Goal: Understand process/instructions: Learn how to perform a task or action

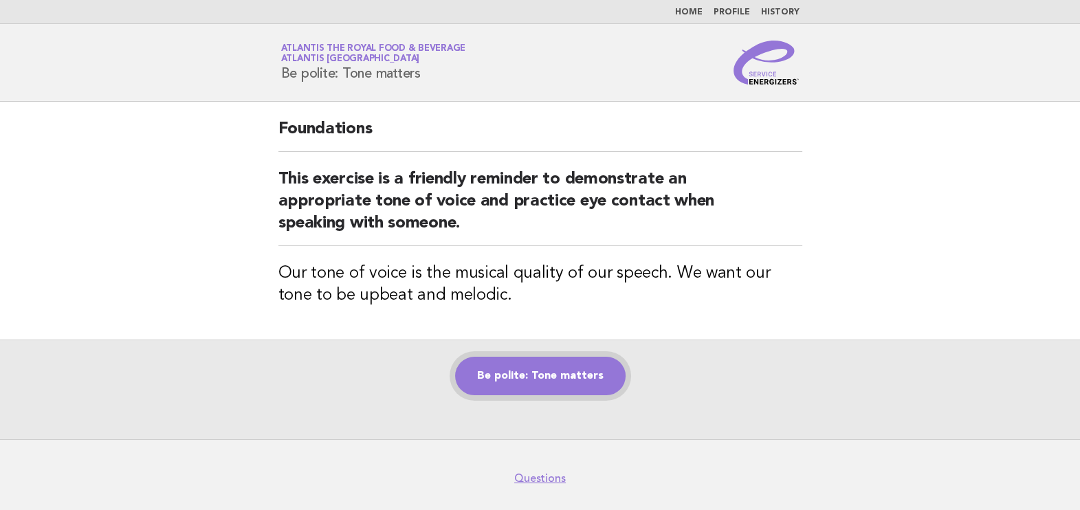
click at [595, 391] on link "Be polite: Tone matters" at bounding box center [540, 376] width 170 height 38
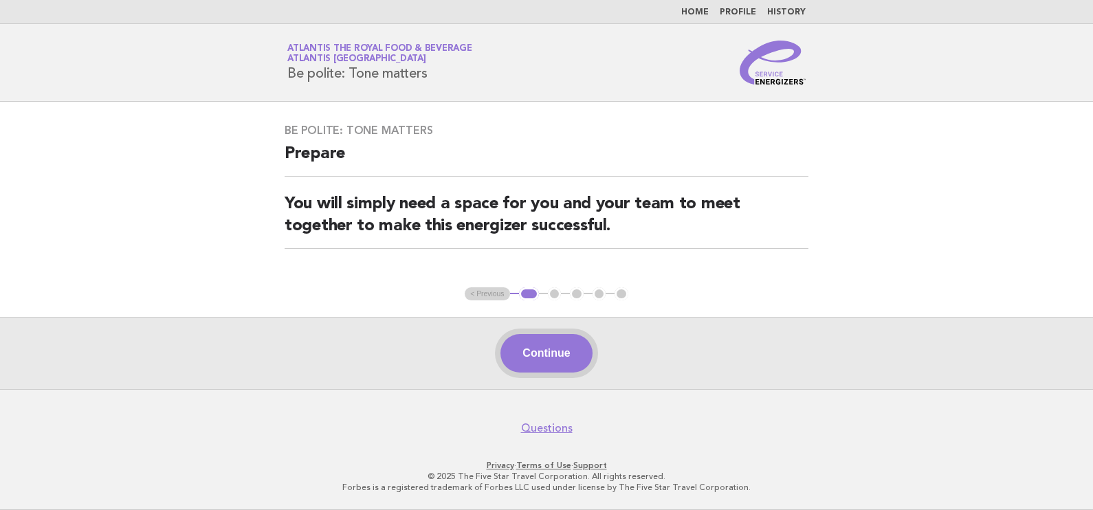
click at [510, 348] on button "Continue" at bounding box center [545, 353] width 91 height 38
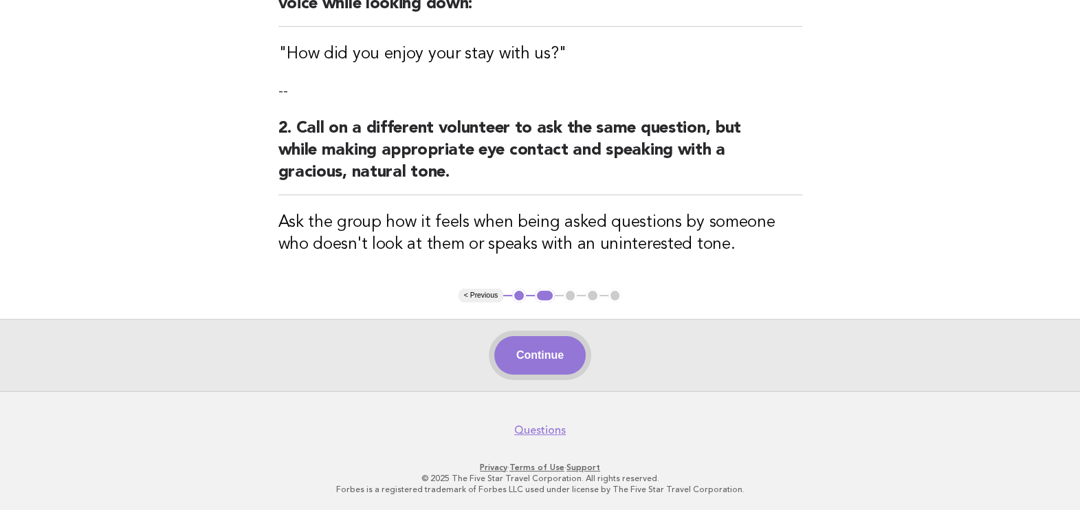
click at [542, 349] on button "Continue" at bounding box center [539, 355] width 91 height 38
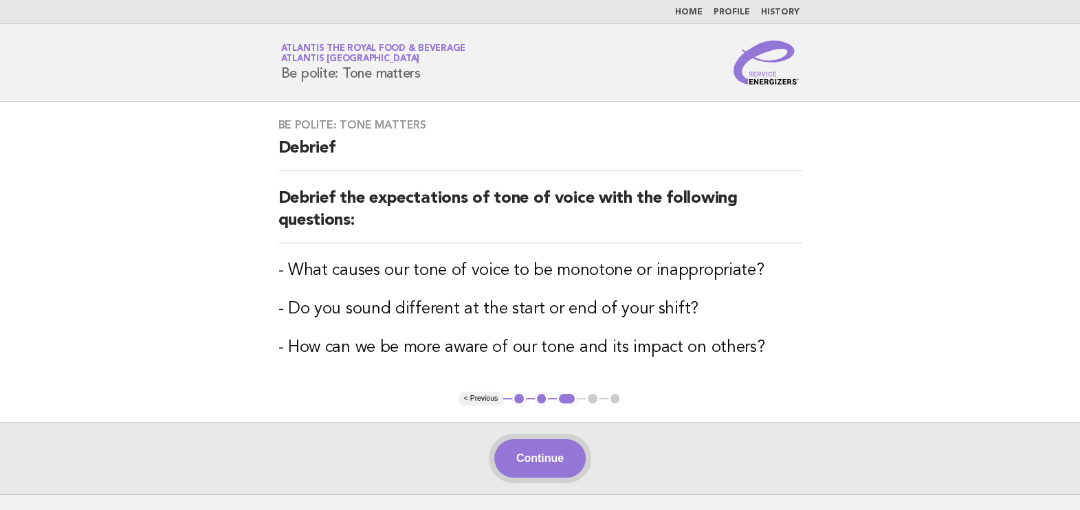
click at [529, 460] on button "Continue" at bounding box center [539, 458] width 91 height 38
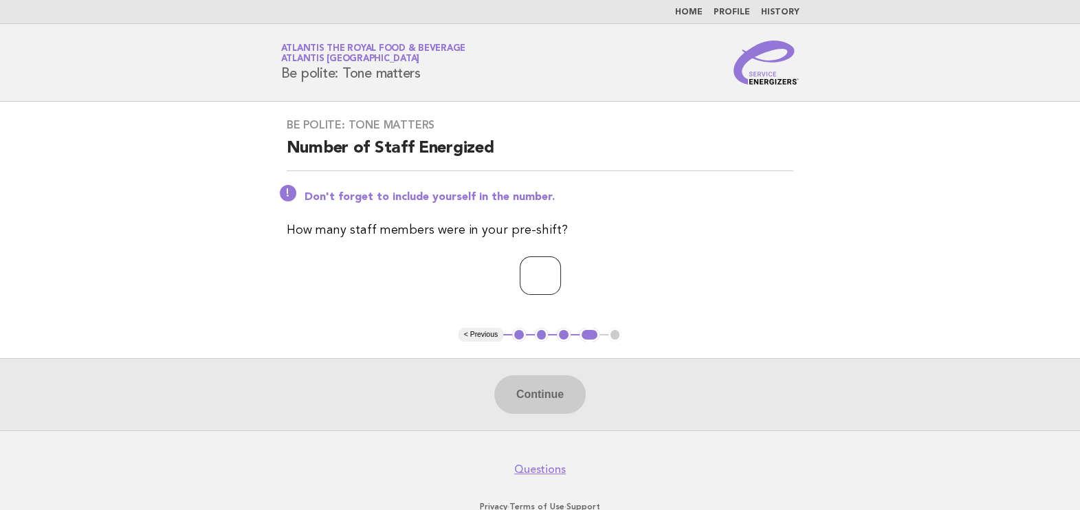
click at [520, 280] on input "number" at bounding box center [540, 275] width 41 height 38
type input "*"
drag, startPoint x: 569, startPoint y: 383, endPoint x: 568, endPoint y: 371, distance: 11.8
click at [568, 382] on button "Continue" at bounding box center [539, 394] width 91 height 38
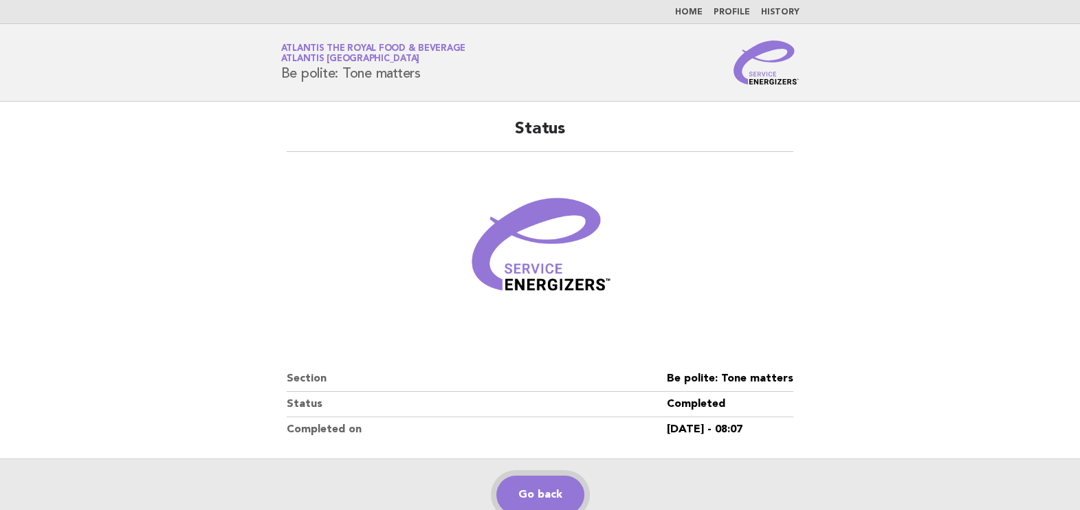
click at [564, 482] on link "Go back" at bounding box center [540, 495] width 88 height 38
